Goal: Transaction & Acquisition: Purchase product/service

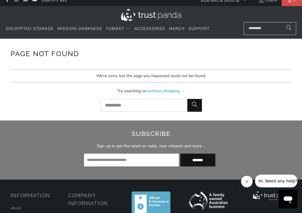
scroll to position [1, 0]
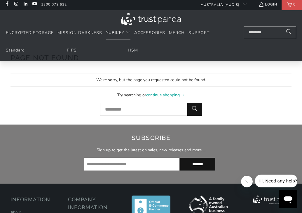
click at [124, 31] on span "YubiKey" at bounding box center [115, 33] width 18 height 6
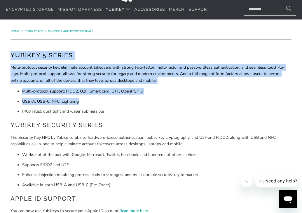
drag, startPoint x: 120, startPoint y: 41, endPoint x: 125, endPoint y: 103, distance: 62.5
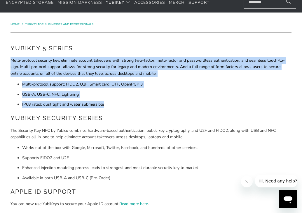
drag, startPoint x: 125, startPoint y: 103, endPoint x: 135, endPoint y: 53, distance: 51.2
click at [135, 54] on div "YubiKey 5 Series Multi-protocol security key, eliminate account takeovers with …" at bounding box center [150, 163] width 281 height 239
drag, startPoint x: 131, startPoint y: 48, endPoint x: 135, endPoint y: 101, distance: 53.8
click at [135, 102] on div "YubiKey 5 Series Multi-protocol security key, eliminate account takeovers with …" at bounding box center [150, 163] width 281 height 239
click at [135, 101] on li "IP68 rated: dust tight and water submersible" at bounding box center [156, 104] width 269 height 6
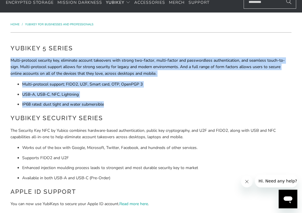
drag, startPoint x: 135, startPoint y: 101, endPoint x: 157, endPoint y: 54, distance: 51.9
click at [157, 54] on div "YubiKey 5 Series Multi-protocol security key, eliminate account takeovers with …" at bounding box center [150, 163] width 281 height 239
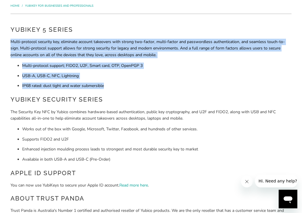
scroll to position [57, 0]
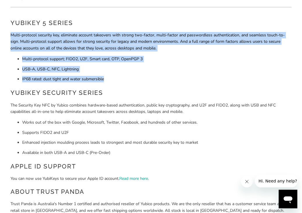
click at [157, 35] on p "Multi-protocol security key, eliminate account takeovers with strong two-factor…" at bounding box center [150, 42] width 281 height 20
drag, startPoint x: 157, startPoint y: 29, endPoint x: 169, endPoint y: 76, distance: 48.8
click at [169, 76] on div "YubiKey 5 Series Multi-protocol security key, eliminate account takeovers with …" at bounding box center [150, 137] width 281 height 239
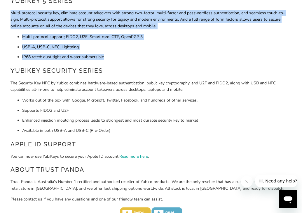
scroll to position [79, 0]
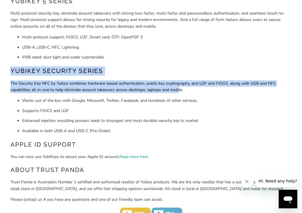
drag, startPoint x: 169, startPoint y: 59, endPoint x: 175, endPoint y: 92, distance: 33.1
click at [177, 89] on div "YubiKey 5 Series Multi-protocol security key, eliminate account takeovers with …" at bounding box center [150, 116] width 281 height 239
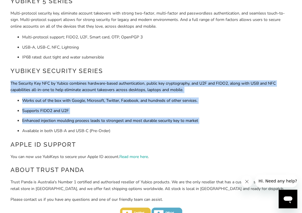
drag, startPoint x: 175, startPoint y: 125, endPoint x: 181, endPoint y: 70, distance: 55.4
click at [181, 70] on div "YubiKey 5 Series Multi-protocol security key, eliminate account takeovers with …" at bounding box center [150, 116] width 281 height 239
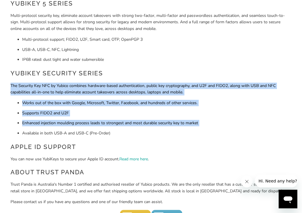
scroll to position [76, 0]
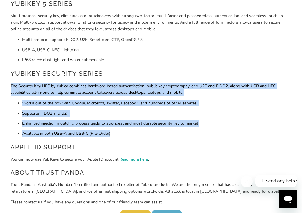
drag, startPoint x: 181, startPoint y: 70, endPoint x: 192, endPoint y: 133, distance: 64.0
click at [192, 133] on div "YubiKey 5 Series Multi-protocol security key, eliminate account takeovers with …" at bounding box center [150, 118] width 281 height 239
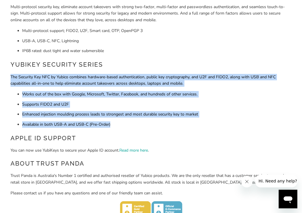
scroll to position [85, 0]
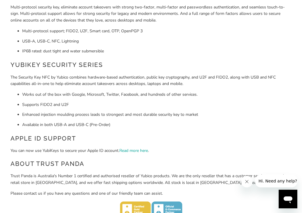
click at [193, 129] on div "YubiKey 5 Series Multi-protocol security key, eliminate account takeovers with …" at bounding box center [150, 109] width 281 height 239
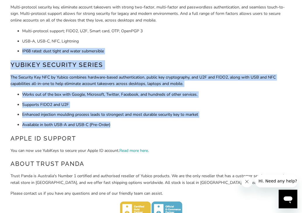
drag, startPoint x: 195, startPoint y: 124, endPoint x: 219, endPoint y: 46, distance: 81.8
click at [219, 46] on div "YubiKey 5 Series Multi-protocol security key, eliminate account takeovers with …" at bounding box center [150, 109] width 281 height 239
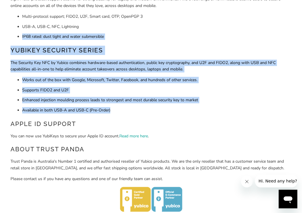
scroll to position [106, 0]
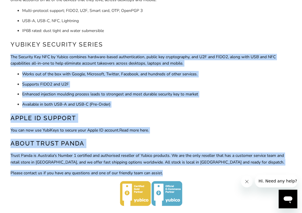
drag, startPoint x: 219, startPoint y: 46, endPoint x: 216, endPoint y: 173, distance: 126.9
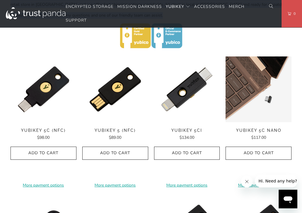
scroll to position [263, 0]
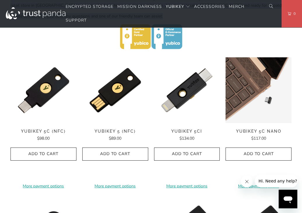
click at [232, 90] on img at bounding box center [258, 90] width 66 height 66
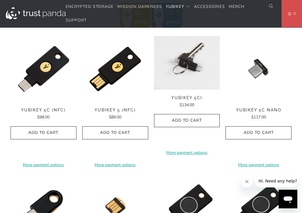
scroll to position [289, 0]
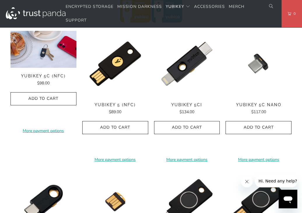
click at [54, 73] on div "**********" at bounding box center [43, 96] width 66 height 131
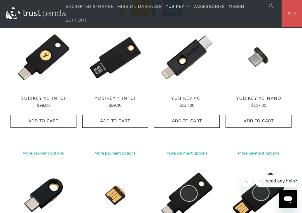
scroll to position [297, 0]
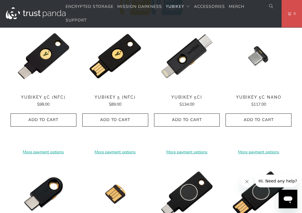
click at [51, 60] on div "**********" at bounding box center [43, 88] width 66 height 131
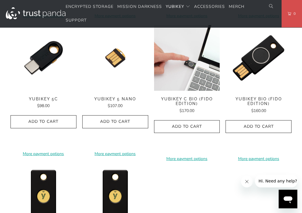
scroll to position [433, 0]
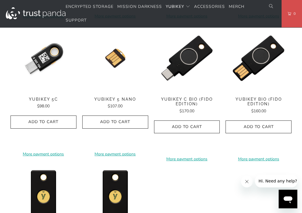
click at [44, 70] on img at bounding box center [43, 58] width 66 height 66
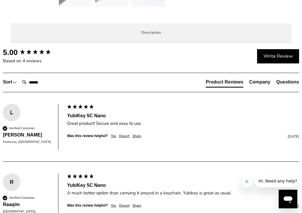
scroll to position [255, 0]
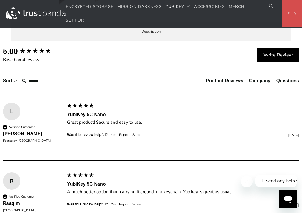
drag, startPoint x: 69, startPoint y: 67, endPoint x: 204, endPoint y: 196, distance: 186.0
click at [0, 0] on div "The YubiKey 5C Nano is the #1 security key that works with more online services…" at bounding box center [0, 0] width 0 height 0
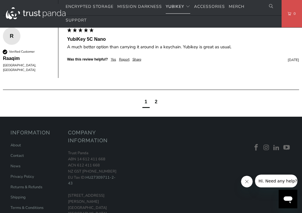
scroll to position [394, 0]
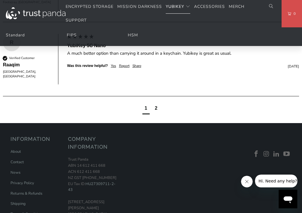
drag, startPoint x: 174, startPoint y: 159, endPoint x: 204, endPoint y: 45, distance: 118.1
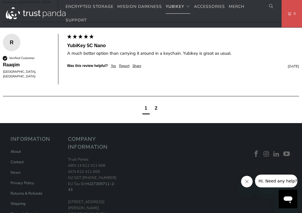
click at [0, 0] on p "The YubiKey 5C Nano is the #1 security key that works with more online services…" at bounding box center [0, 0] width 0 height 0
drag, startPoint x: 193, startPoint y: 60, endPoint x: 193, endPoint y: 199, distance: 138.8
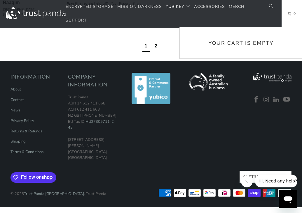
scroll to position [571, 0]
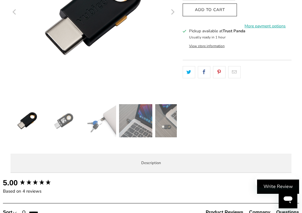
scroll to position [127, 0]
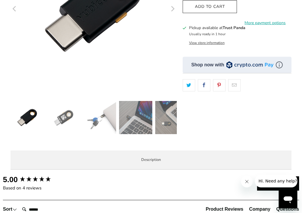
click at [164, 124] on img at bounding box center [171, 117] width 33 height 33
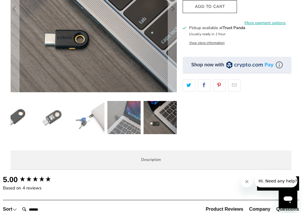
click at [126, 114] on img at bounding box center [123, 117] width 33 height 33
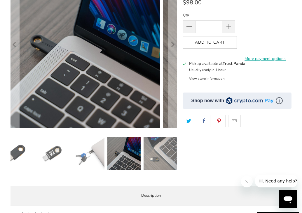
scroll to position [90, 0]
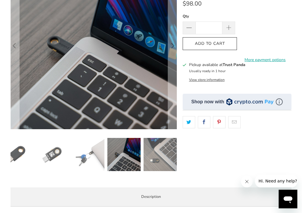
click at [96, 150] on img at bounding box center [87, 154] width 33 height 33
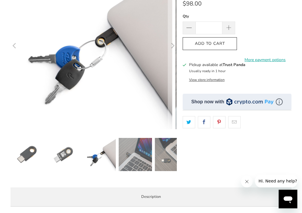
click at [61, 157] on img at bounding box center [62, 154] width 33 height 33
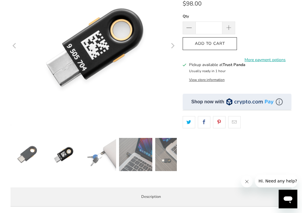
click at [34, 155] on img at bounding box center [26, 154] width 33 height 33
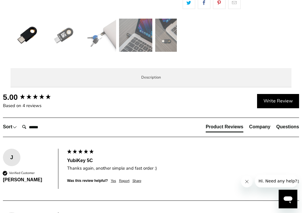
scroll to position [210, 0]
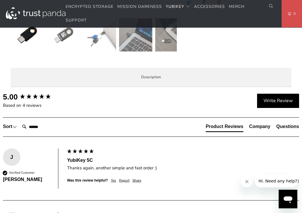
drag, startPoint x: 48, startPoint y: 107, endPoint x: 85, endPoint y: 150, distance: 57.3
click at [0, 0] on div "Overview Specifications Enterprise and Government Local Service & Support Overv…" at bounding box center [0, 0] width 0 height 0
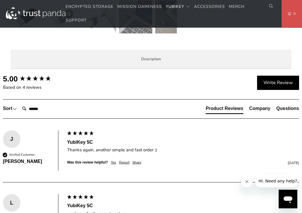
drag, startPoint x: 88, startPoint y: 169, endPoint x: 95, endPoint y: 126, distance: 43.8
click at [0, 0] on p "The YubiKey 5C is the #1 security key that works with more online services and …" at bounding box center [0, 0] width 0 height 0
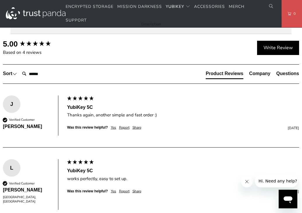
scroll to position [285, 0]
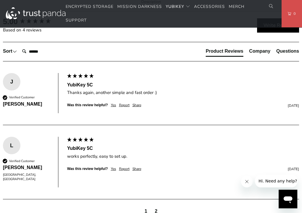
drag, startPoint x: 100, startPoint y: 72, endPoint x: 131, endPoint y: 160, distance: 93.6
click at [0, 0] on p "The YubiKey 5C is the #1 security key that works with more online services and …" at bounding box center [0, 0] width 0 height 0
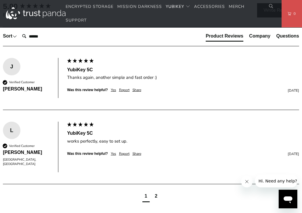
scroll to position [305, 0]
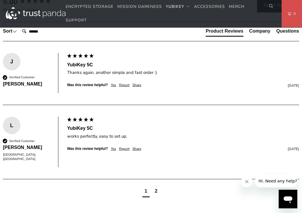
click at [0, 0] on p "The YubiKey 5C is the #1 security key that works with more online services and …" at bounding box center [0, 0] width 0 height 0
drag, startPoint x: 150, startPoint y: 140, endPoint x: 150, endPoint y: 120, distance: 20.7
click at [0, 0] on p "The YubiKey 5C is the #1 security key that works with more online services and …" at bounding box center [0, 0] width 0 height 0
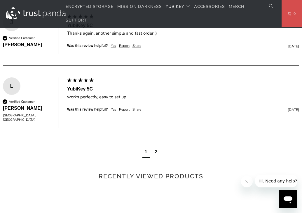
drag, startPoint x: 147, startPoint y: 107, endPoint x: 162, endPoint y: 164, distance: 58.6
click at [0, 0] on div "The YubiKey 5C is the #1 security key that works with more online services and …" at bounding box center [0, 0] width 0 height 0
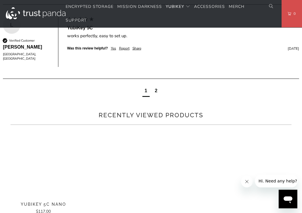
scroll to position [406, 0]
drag, startPoint x: 160, startPoint y: 147, endPoint x: 167, endPoint y: 108, distance: 39.3
click at [0, 0] on div "The YubiKey 5C is the #1 security key that works with more online services and …" at bounding box center [0, 0] width 0 height 0
drag, startPoint x: 154, startPoint y: 101, endPoint x: 153, endPoint y: 145, distance: 43.5
click at [0, 0] on div "The YubiKey 5C is the #1 security key that works with more online services and …" at bounding box center [0, 0] width 0 height 0
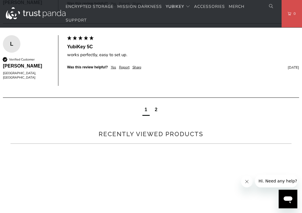
scroll to position [387, 0]
drag, startPoint x: 125, startPoint y: 127, endPoint x: 146, endPoint y: 160, distance: 39.4
click at [0, 0] on div "The YubiKey 5C is the #1 security key that works with more online services and …" at bounding box center [0, 0] width 0 height 0
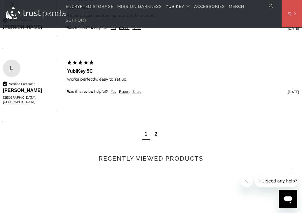
scroll to position [360, 0]
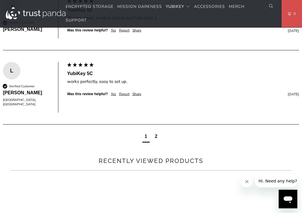
click at [0, 0] on p "SIMPLE - Just insert into USB port and tap the gold contact DURABLE - Fiberglas…" at bounding box center [0, 0] width 0 height 0
drag, startPoint x: 150, startPoint y: 182, endPoint x: 162, endPoint y: 96, distance: 87.2
click at [0, 0] on div "The YubiKey 5C is the #1 security key that works with more online services and …" at bounding box center [0, 0] width 0 height 0
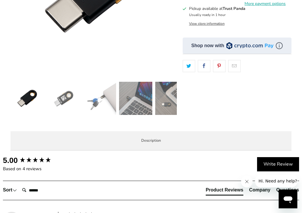
scroll to position [183, 0]
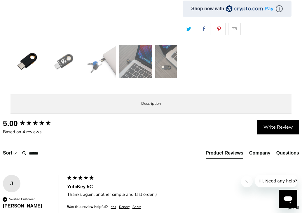
click at [0, 0] on span "Specifications" at bounding box center [0, 0] width 0 height 0
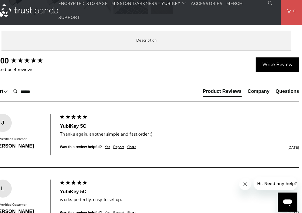
scroll to position [245, 0]
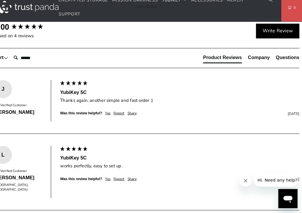
drag, startPoint x: 120, startPoint y: 55, endPoint x: 150, endPoint y: 130, distance: 80.1
click at [0, 0] on tbody "UPC/GTIN 5060408461488 USB Type USB-C NFC-enabled No Authentication Methods Pas…" at bounding box center [0, 0] width 0 height 0
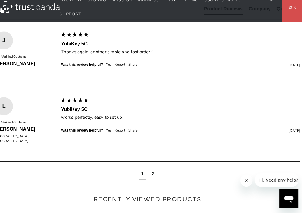
scroll to position [325, 0]
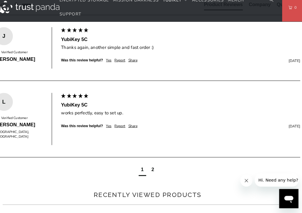
drag, startPoint x: 161, startPoint y: 146, endPoint x: 166, endPoint y: 77, distance: 69.0
click at [0, 0] on tbody "UPC/GTIN 5060408461488 USB Type USB-C NFC-enabled No Authentication Methods Pas…" at bounding box center [0, 0] width 0 height 0
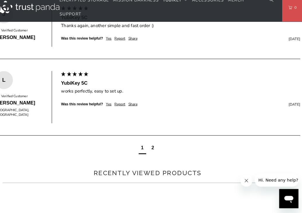
scroll to position [352, 0]
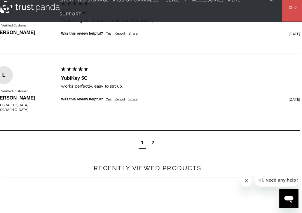
drag, startPoint x: 168, startPoint y: 55, endPoint x: 191, endPoint y: 120, distance: 69.3
click at [0, 0] on tbody "UPC/GTIN 5060408461488 USB Type USB-C NFC-enabled No Authentication Methods Pas…" at bounding box center [0, 0] width 0 height 0
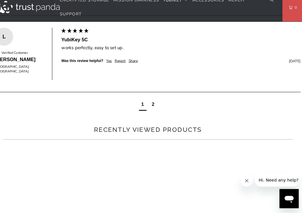
scroll to position [0, 0]
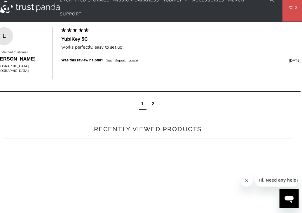
drag, startPoint x: 197, startPoint y: 155, endPoint x: 203, endPoint y: 65, distance: 90.3
click at [0, 0] on tbody "UPC/GTIN 5060408461488 USB Type USB-C NFC-enabled No Authentication Methods Pas…" at bounding box center [0, 0] width 0 height 0
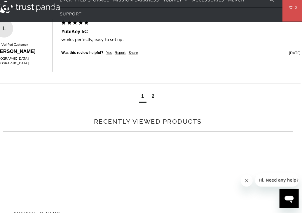
drag, startPoint x: 203, startPoint y: 56, endPoint x: 209, endPoint y: 152, distance: 95.9
click at [0, 0] on tbody "UPC/GTIN 5060408461488 USB Type USB-C NFC-enabled No Authentication Methods Pas…" at bounding box center [0, 0] width 0 height 0
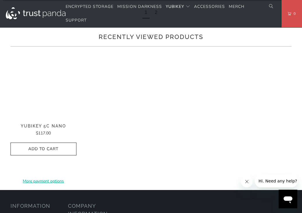
click at [0, 0] on h3 at bounding box center [0, 0] width 0 height 0
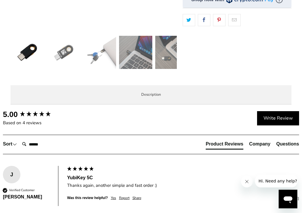
click at [0, 0] on span "Enterprise and Government" at bounding box center [0, 0] width 0 height 0
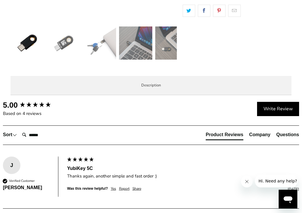
click at [0, 0] on span "Local Service & Support" at bounding box center [0, 0] width 0 height 0
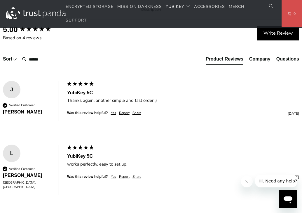
click at [0, 0] on link "work with YubiKey." at bounding box center [0, 0] width 0 height 0
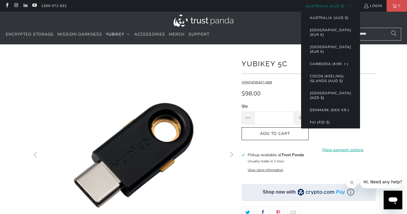
click at [302, 7] on button "Australia (AUD $)" at bounding box center [326, 6] width 51 height 12
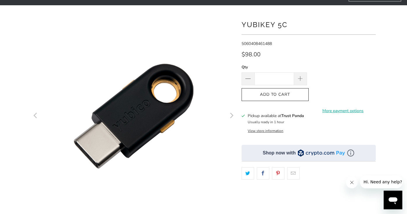
scroll to position [55, 0]
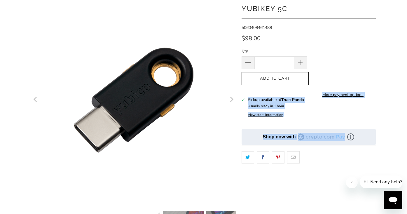
drag, startPoint x: 272, startPoint y: 96, endPoint x: 293, endPoint y: 116, distance: 29.7
click at [293, 116] on div "**********" at bounding box center [308, 130] width 134 height 265
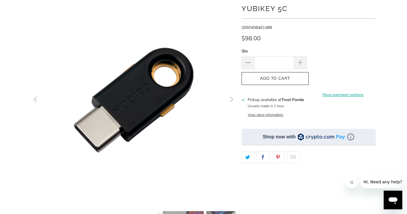
click at [302, 110] on div "Pickup available at Trust Panda Usually ready in 1 hour View store information" at bounding box center [308, 107] width 134 height 20
click at [269, 115] on button "View store information" at bounding box center [266, 114] width 36 height 5
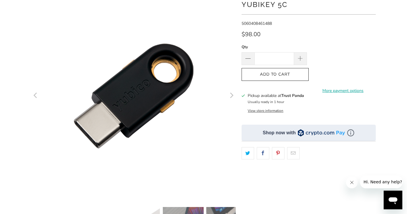
scroll to position [59, 0]
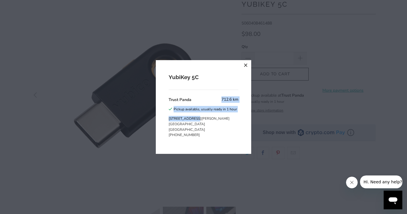
drag, startPoint x: 222, startPoint y: 94, endPoint x: 224, endPoint y: 118, distance: 24.0
click at [225, 117] on div "YubiKey 5C Trust Panda 712.6 km Pickup available, usually ready in 1 hour 19 Da…" at bounding box center [203, 107] width 95 height 94
drag, startPoint x: 216, startPoint y: 132, endPoint x: 237, endPoint y: 79, distance: 56.8
click at [236, 79] on div "YubiKey 5C Trust Panda 712.6 km Pickup available, usually ready in 1 hour 19 Da…" at bounding box center [203, 107] width 95 height 94
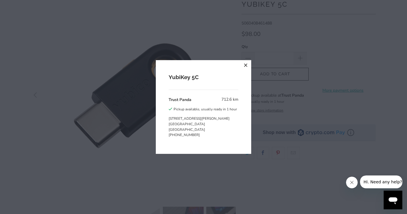
click at [244, 71] on div "YubiKey 5C Trust Panda 712.6 km Pickup available, usually ready in 1 hour 19 Da…" at bounding box center [203, 107] width 95 height 94
click at [243, 68] on button "close" at bounding box center [246, 65] width 10 height 10
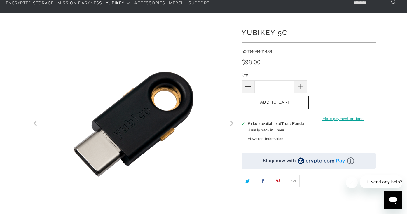
scroll to position [31, 0]
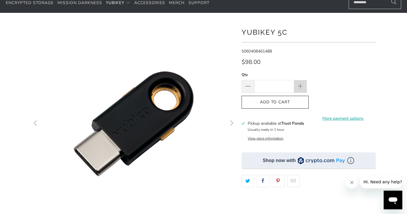
click at [298, 84] on span at bounding box center [300, 86] width 6 height 6
click at [243, 83] on span at bounding box center [247, 86] width 13 height 13
type input "*"
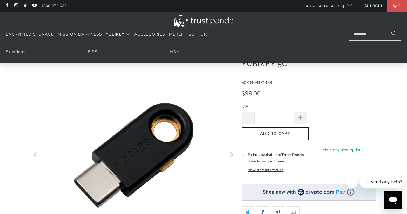
scroll to position [0, 0]
click at [123, 31] on span "YubiKey" at bounding box center [115, 34] width 18 height 6
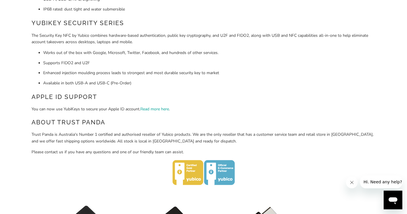
scroll to position [120, 0]
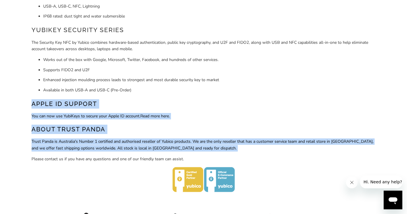
drag, startPoint x: 199, startPoint y: 90, endPoint x: 213, endPoint y: 150, distance: 62.0
click at [214, 150] on div "YubiKey 5 Series Multi-protocol security key, eliminate account takeovers with …" at bounding box center [203, 74] width 344 height 239
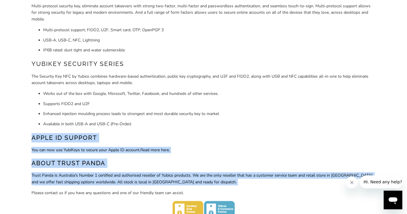
scroll to position [0, 0]
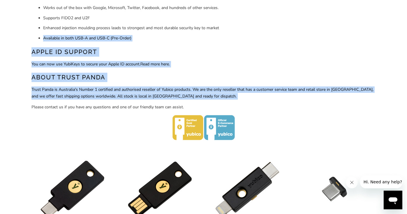
drag, startPoint x: 276, startPoint y: 26, endPoint x: 277, endPoint y: 97, distance: 70.9
click at [277, 97] on div "YubiKey 5 Series Multi-protocol security key, eliminate account takeovers with …" at bounding box center [203, 22] width 344 height 239
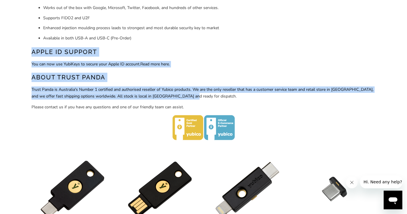
drag, startPoint x: 277, startPoint y: 97, endPoint x: 279, endPoint y: 38, distance: 58.7
click at [279, 38] on div "YubiKey 5 Series Multi-protocol security key, eliminate account takeovers with …" at bounding box center [203, 22] width 344 height 239
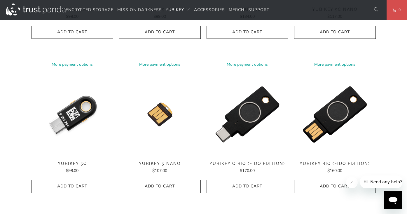
scroll to position [353, 0]
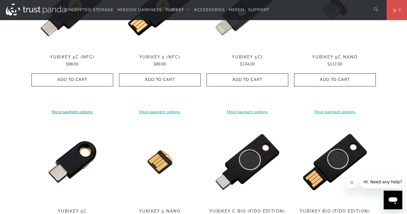
click at [80, 109] on link "More payment options" at bounding box center [72, 112] width 82 height 6
click at [81, 109] on link "More payment options" at bounding box center [72, 112] width 82 height 6
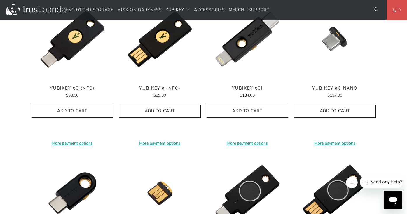
scroll to position [311, 0]
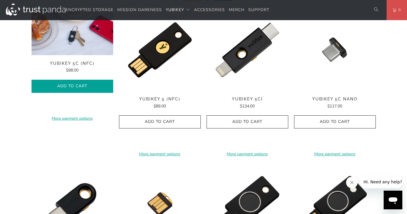
click at [71, 85] on div "**********" at bounding box center [72, 82] width 82 height 147
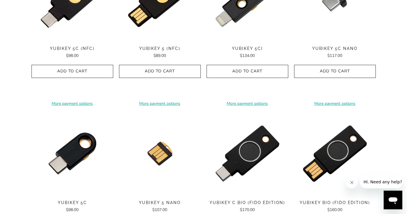
scroll to position [380, 0]
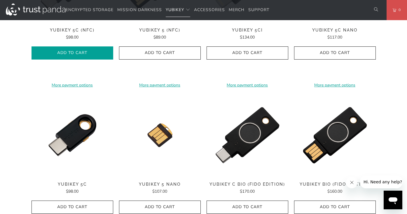
click at [84, 51] on span "Add to Cart" at bounding box center [72, 52] width 69 height 5
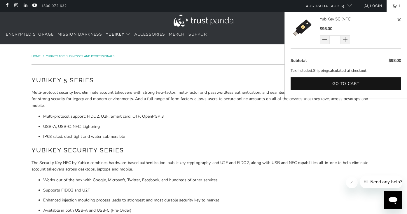
scroll to position [0, 0]
click at [348, 41] on span at bounding box center [346, 39] width 10 height 9
type input "*"
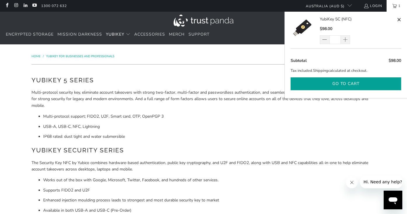
click at [346, 80] on button "Go to cart" at bounding box center [345, 83] width 111 height 13
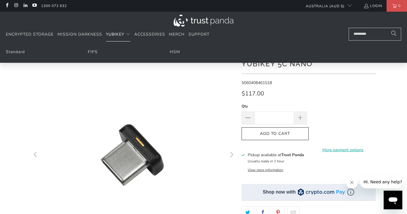
click at [120, 36] on span "YubiKey" at bounding box center [115, 34] width 18 height 6
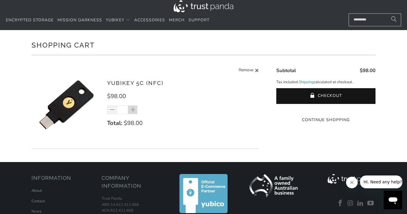
click at [134, 107] on span at bounding box center [133, 110] width 6 height 6
type input "*"
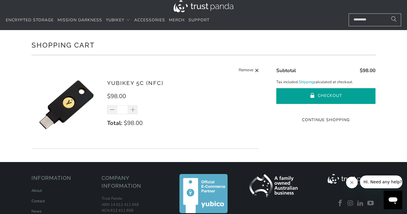
click at [317, 93] on button "Checkout" at bounding box center [325, 96] width 99 height 16
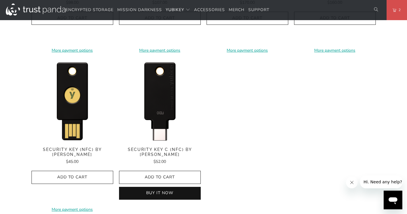
scroll to position [573, 0]
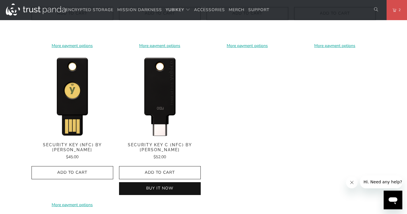
click at [166, 98] on img at bounding box center [160, 96] width 82 height 82
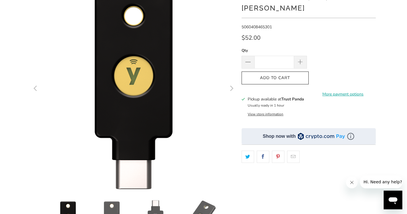
scroll to position [34, 0]
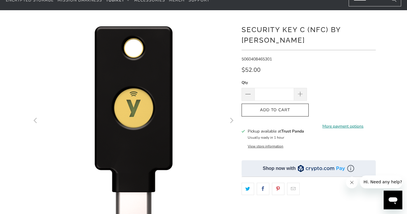
click at [339, 123] on link "More payment options" at bounding box center [342, 126] width 65 height 6
click at [332, 123] on link "More payment options" at bounding box center [342, 126] width 65 height 6
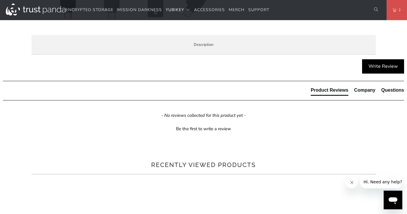
drag, startPoint x: 112, startPoint y: 108, endPoint x: 130, endPoint y: 163, distance: 58.0
click at [0, 0] on div "The Security Key C NFC by Yubico simplifies your login and secures your account…" at bounding box center [0, 0] width 0 height 0
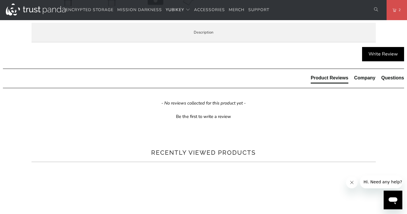
drag, startPoint x: 161, startPoint y: 165, endPoint x: 161, endPoint y: 140, distance: 25.1
click at [0, 0] on div "The Security Key C NFC by Yubico simplifies your login and secures your account…" at bounding box center [0, 0] width 0 height 0
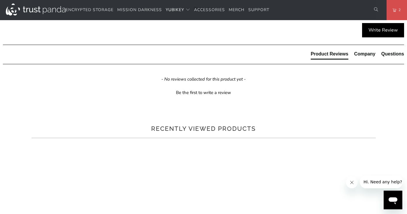
drag, startPoint x: 147, startPoint y: 102, endPoint x: 216, endPoint y: 136, distance: 77.6
click at [0, 0] on div "The Security Key C NFC by Yubico simplifies your login and secures your account…" at bounding box center [0, 0] width 0 height 0
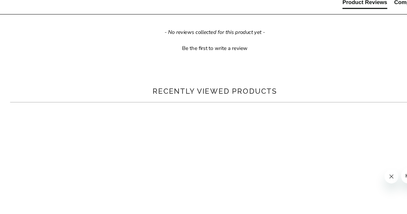
scroll to position [351, 0]
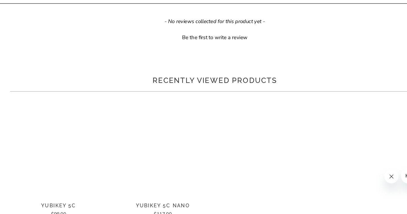
drag, startPoint x: 185, startPoint y: 98, endPoint x: 189, endPoint y: 59, distance: 39.9
click at [0, 0] on div "The Security Key C NFC by Yubico simplifies your login and secures your account…" at bounding box center [0, 0] width 0 height 0
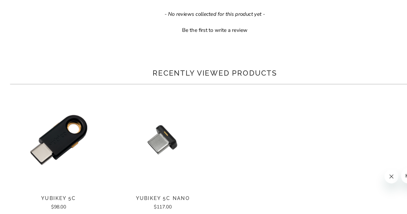
drag, startPoint x: 192, startPoint y: 48, endPoint x: 206, endPoint y: 86, distance: 40.9
click at [0, 0] on div "The Security Key C NFC by Yubico simplifies your login and secures your account…" at bounding box center [0, 0] width 0 height 0
drag, startPoint x: 211, startPoint y: 88, endPoint x: 210, endPoint y: 50, distance: 38.8
click at [0, 0] on div "The Security Key C NFC by Yubico simplifies your login and secures your account…" at bounding box center [0, 0] width 0 height 0
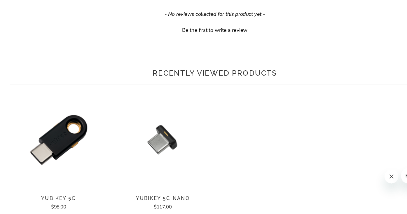
drag, startPoint x: 210, startPoint y: 50, endPoint x: 210, endPoint y: 53, distance: 3.2
click at [0, 0] on div "The Security Key C NFC by Yubico simplifies your login and secures your account…" at bounding box center [0, 0] width 0 height 0
drag, startPoint x: 197, startPoint y: 52, endPoint x: 221, endPoint y: 83, distance: 38.7
click at [0, 0] on div "The Security Key C NFC by Yubico simplifies your login and secures your account…" at bounding box center [0, 0] width 0 height 0
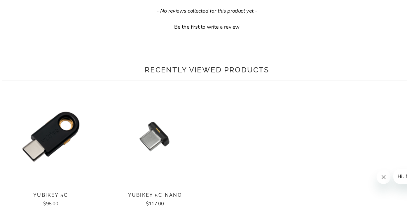
click at [0, 0] on p "The Security Key C NFC by Yubico does not work with LastPass or Yubico Authenti…" at bounding box center [0, 0] width 0 height 0
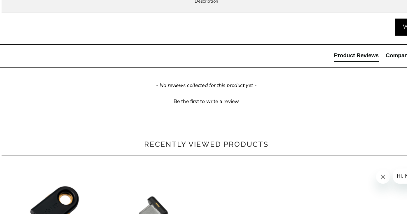
scroll to position [314, 0]
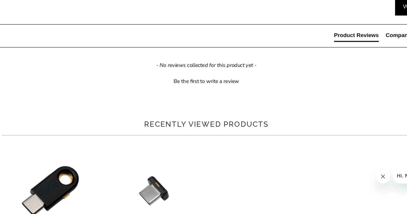
drag, startPoint x: 220, startPoint y: 17, endPoint x: 228, endPoint y: 144, distance: 127.3
click at [0, 0] on div "The Security Key C NFC by Yubico simplifies your login and secures your account…" at bounding box center [0, 0] width 0 height 0
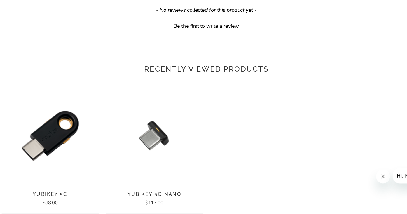
click at [0, 0] on p "TAP-AND-GO - Just tap Security Key C NFC to NFC-enabled Android, Windows 10 and…" at bounding box center [0, 0] width 0 height 0
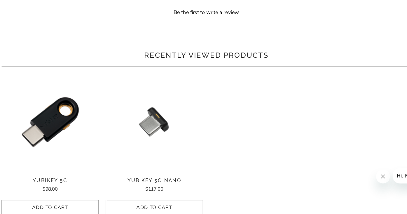
scroll to position [374, 0]
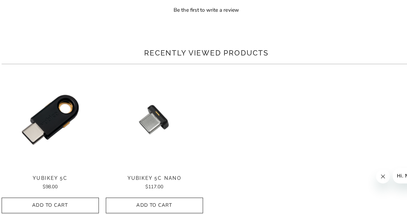
drag, startPoint x: 113, startPoint y: 75, endPoint x: 152, endPoint y: 98, distance: 45.6
click at [0, 0] on div "The Security Key C NFC by Yubico simplifies your login and secures your account…" at bounding box center [0, 0] width 0 height 0
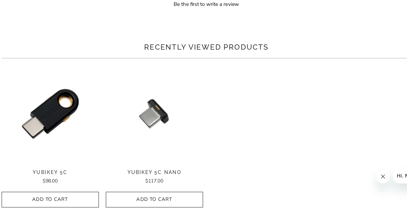
drag, startPoint x: 160, startPoint y: 122, endPoint x: 164, endPoint y: 64, distance: 59.0
click at [0, 0] on div "The Security Key C NFC by Yubico simplifies your login and secures your account…" at bounding box center [0, 0] width 0 height 0
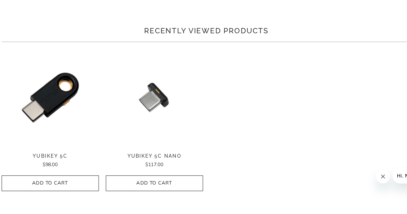
drag, startPoint x: 159, startPoint y: 55, endPoint x: 159, endPoint y: 114, distance: 59.2
click at [0, 0] on div "The Security Key C NFC by Yubico simplifies your login and secures your account…" at bounding box center [0, 0] width 0 height 0
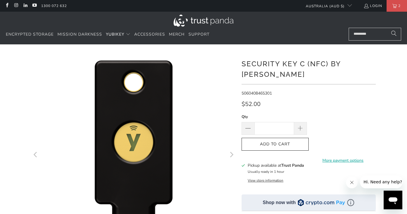
scroll to position [0, 0]
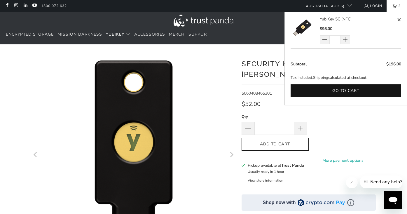
click at [390, 8] on link "2" at bounding box center [396, 6] width 20 height 12
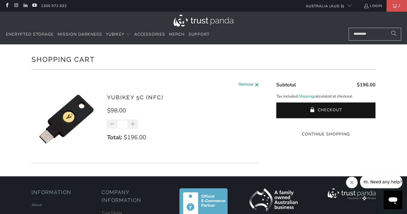
click at [257, 84] on span at bounding box center [257, 84] width 4 height 7
type input "*"
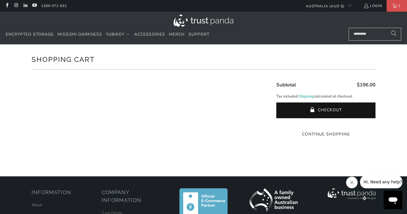
click at [133, 53] on h1 "Shopping Cart" at bounding box center [203, 59] width 344 height 12
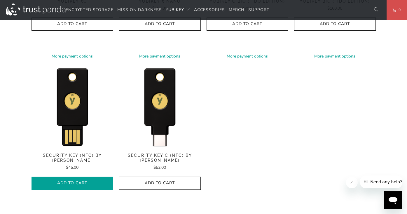
scroll to position [562, 0]
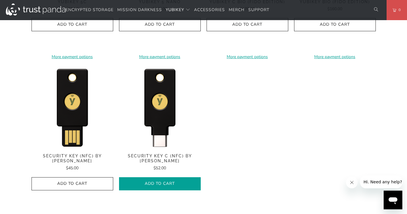
click at [160, 179] on icon "button" at bounding box center [159, 183] width 9 height 9
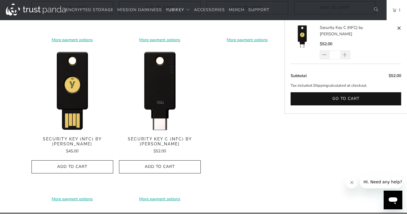
scroll to position [586, 0]
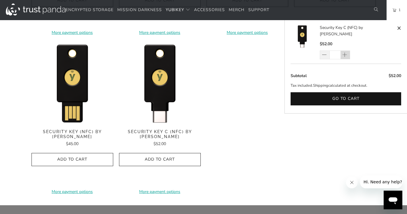
click at [347, 52] on span at bounding box center [345, 55] width 6 height 6
type input "*"
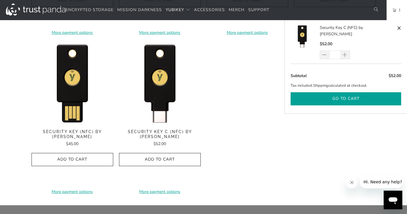
click at [346, 92] on button "Go to cart" at bounding box center [345, 98] width 111 height 13
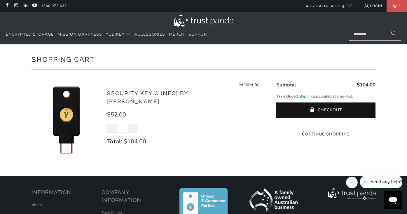
scroll to position [13, 0]
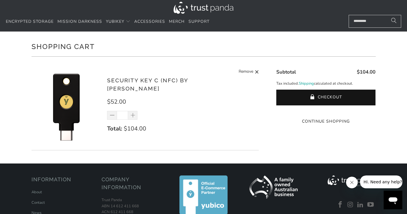
drag, startPoint x: 255, startPoint y: 26, endPoint x: 245, endPoint y: 145, distance: 119.1
click at [245, 145] on body "Encrypted Storage Mission Darkness YubiKey Standard FIPS HSM [GEOGRAPHIC_DATA]" at bounding box center [203, 145] width 407 height 317
click at [233, 109] on div "Security Key C (NFC) by [PERSON_NAME] $52.00 * Total: $104.00 Remove" at bounding box center [180, 107] width 146 height 63
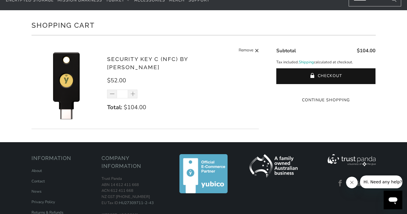
scroll to position [39, 0]
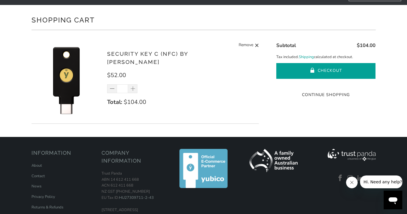
click at [302, 68] on button "Checkout" at bounding box center [325, 71] width 99 height 16
